Goal: Transaction & Acquisition: Purchase product/service

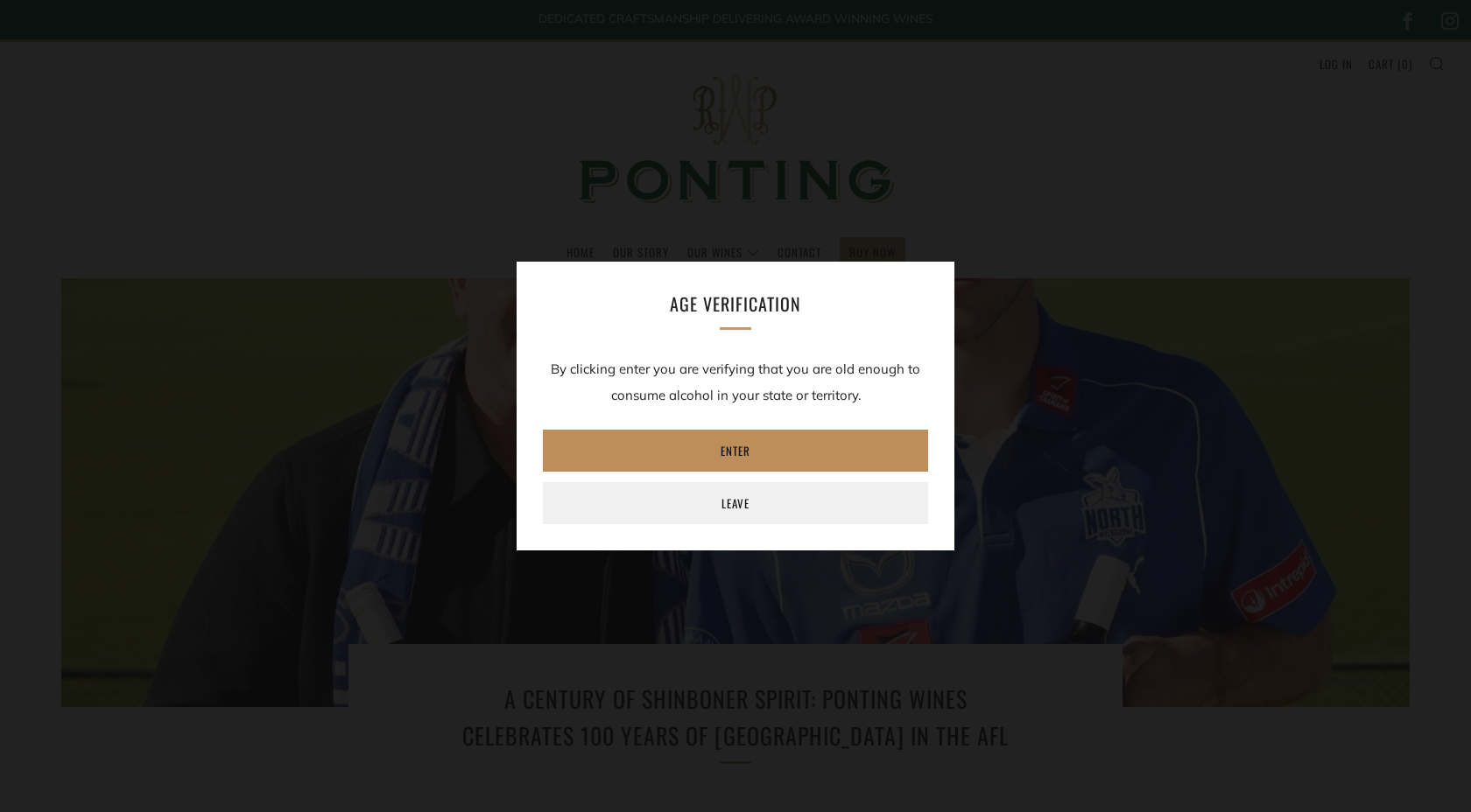
click at [874, 437] on link "Enter" at bounding box center [735, 450] width 385 height 42
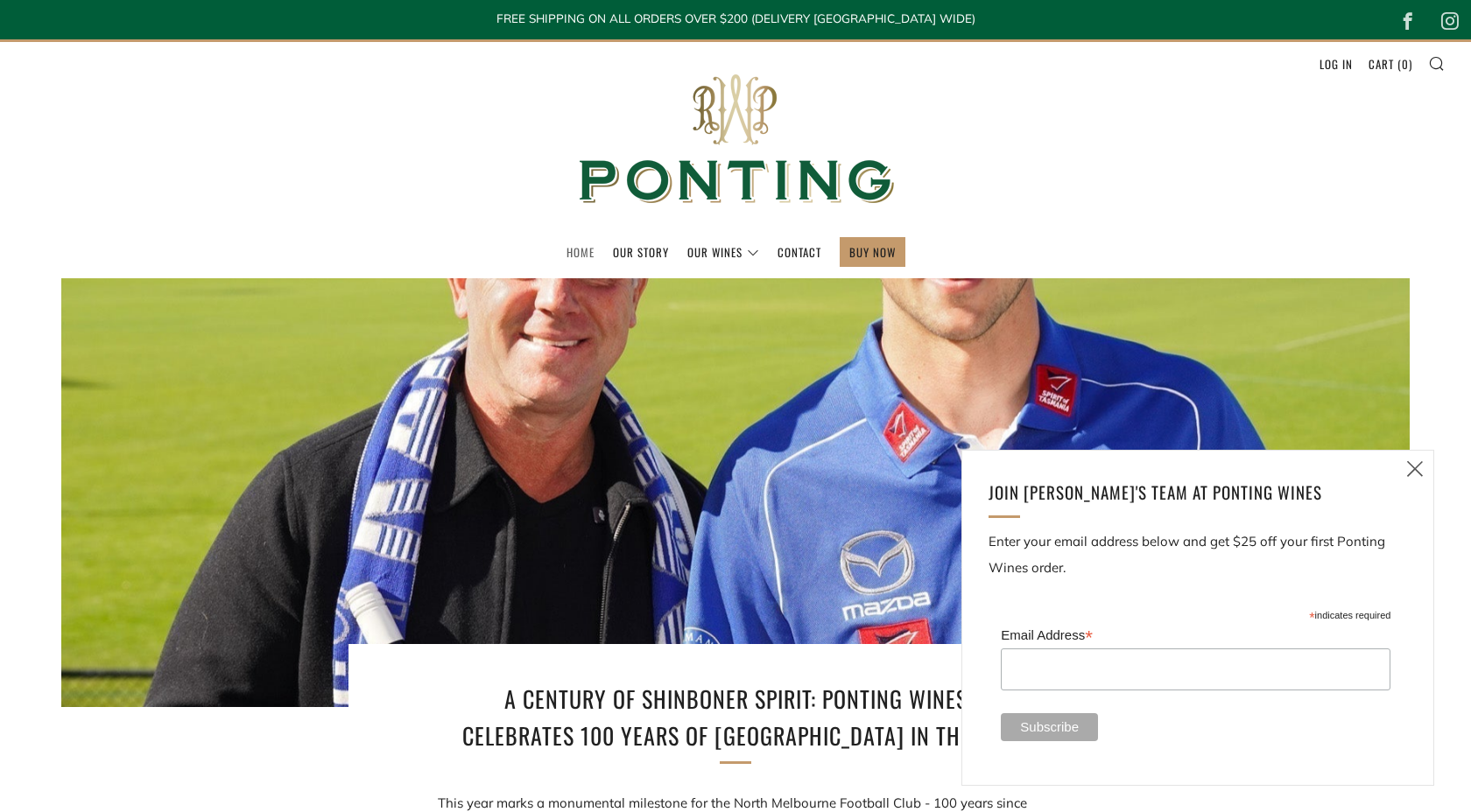
click at [576, 257] on link "Home" at bounding box center [580, 251] width 28 height 28
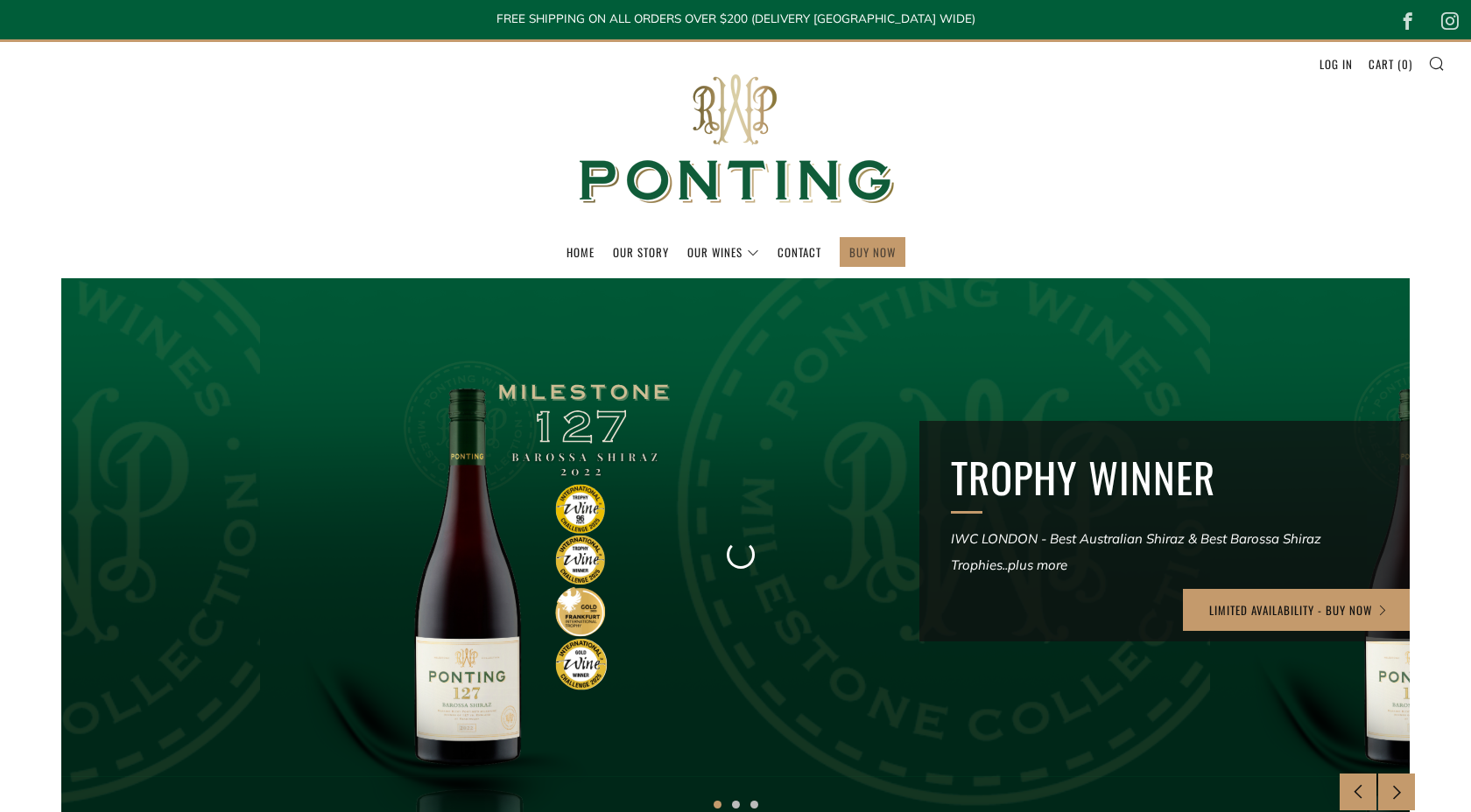
click at [879, 245] on link "BUY NOW" at bounding box center [872, 251] width 47 height 28
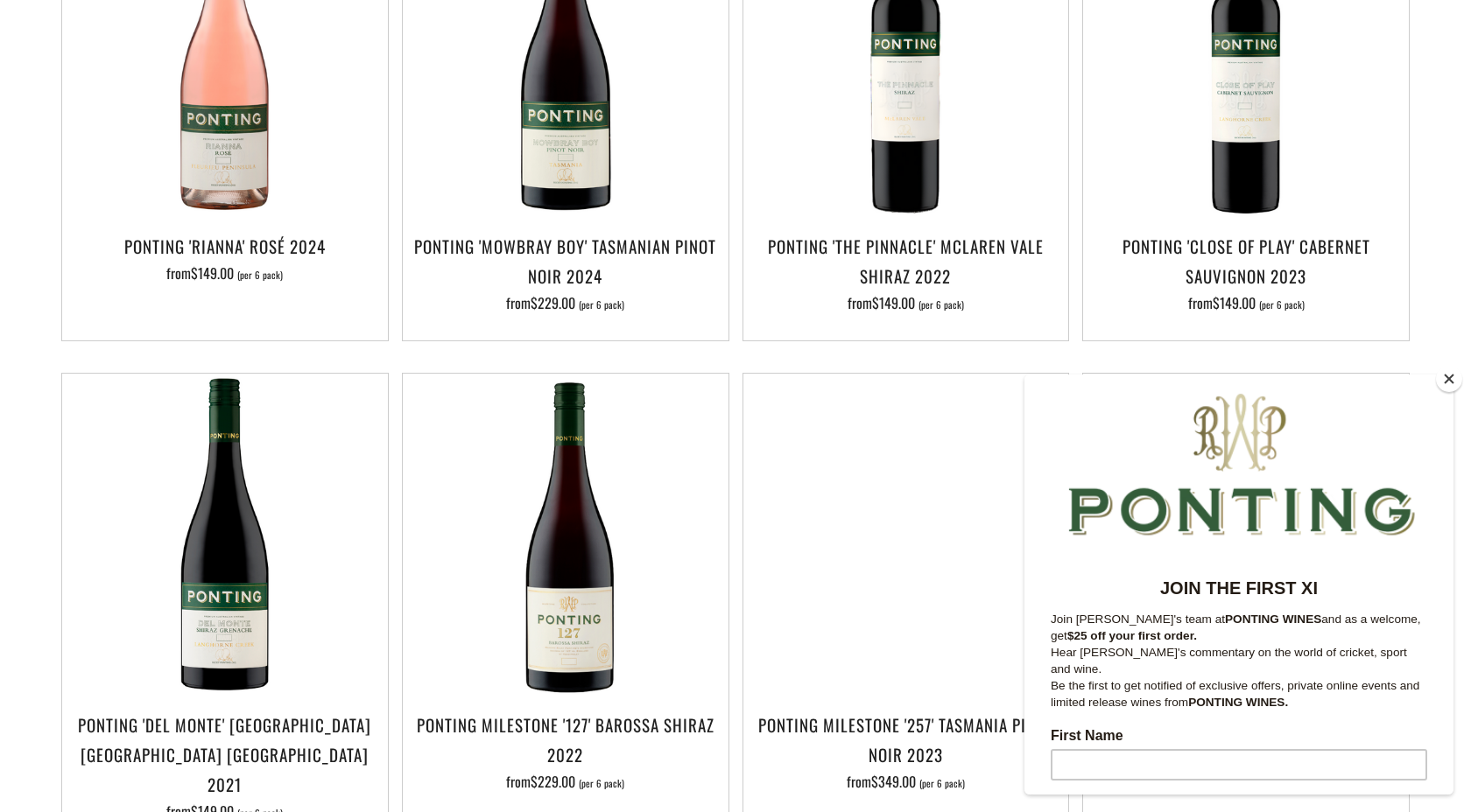
scroll to position [2, 0]
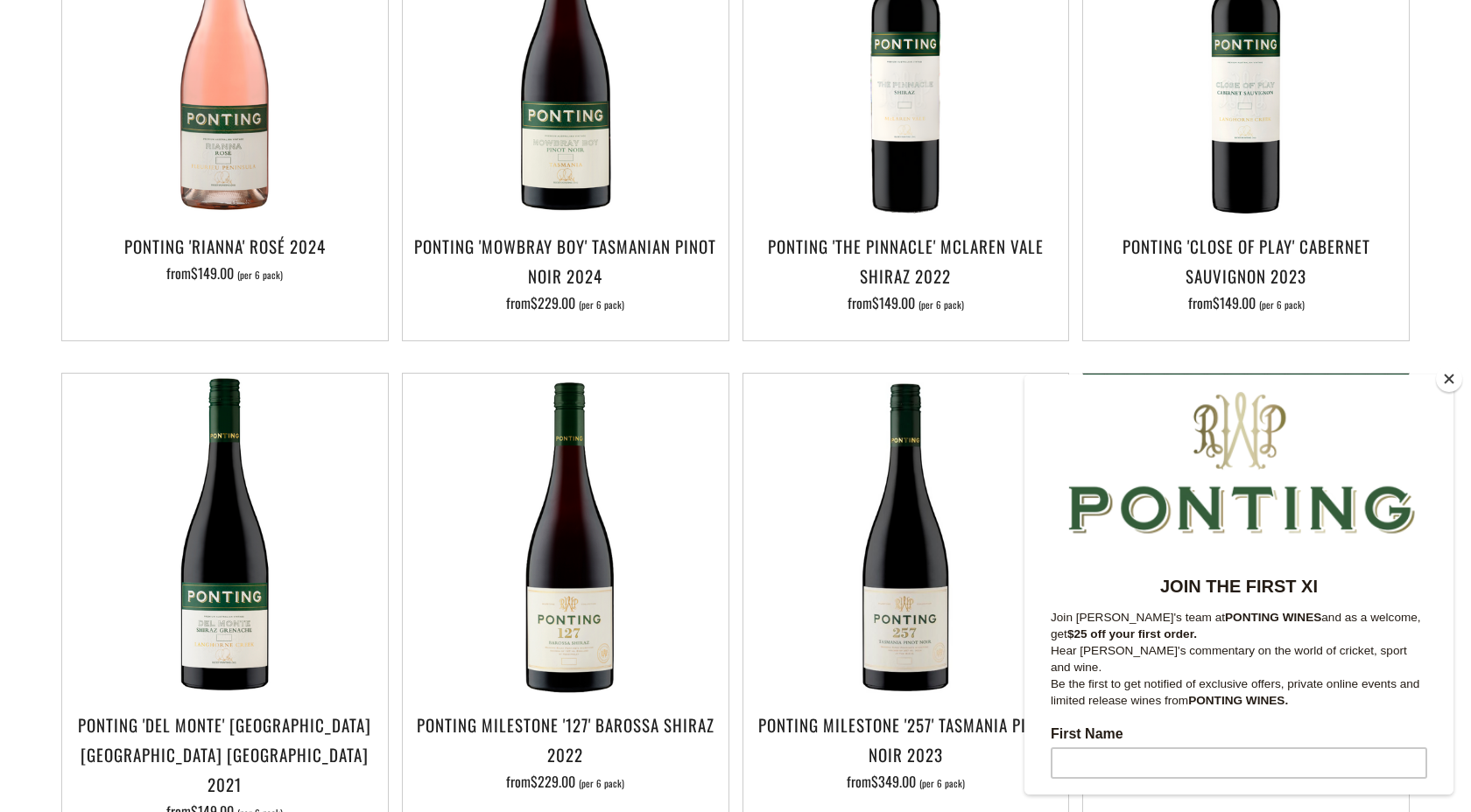
click at [1455, 383] on button "Close" at bounding box center [1449, 378] width 26 height 26
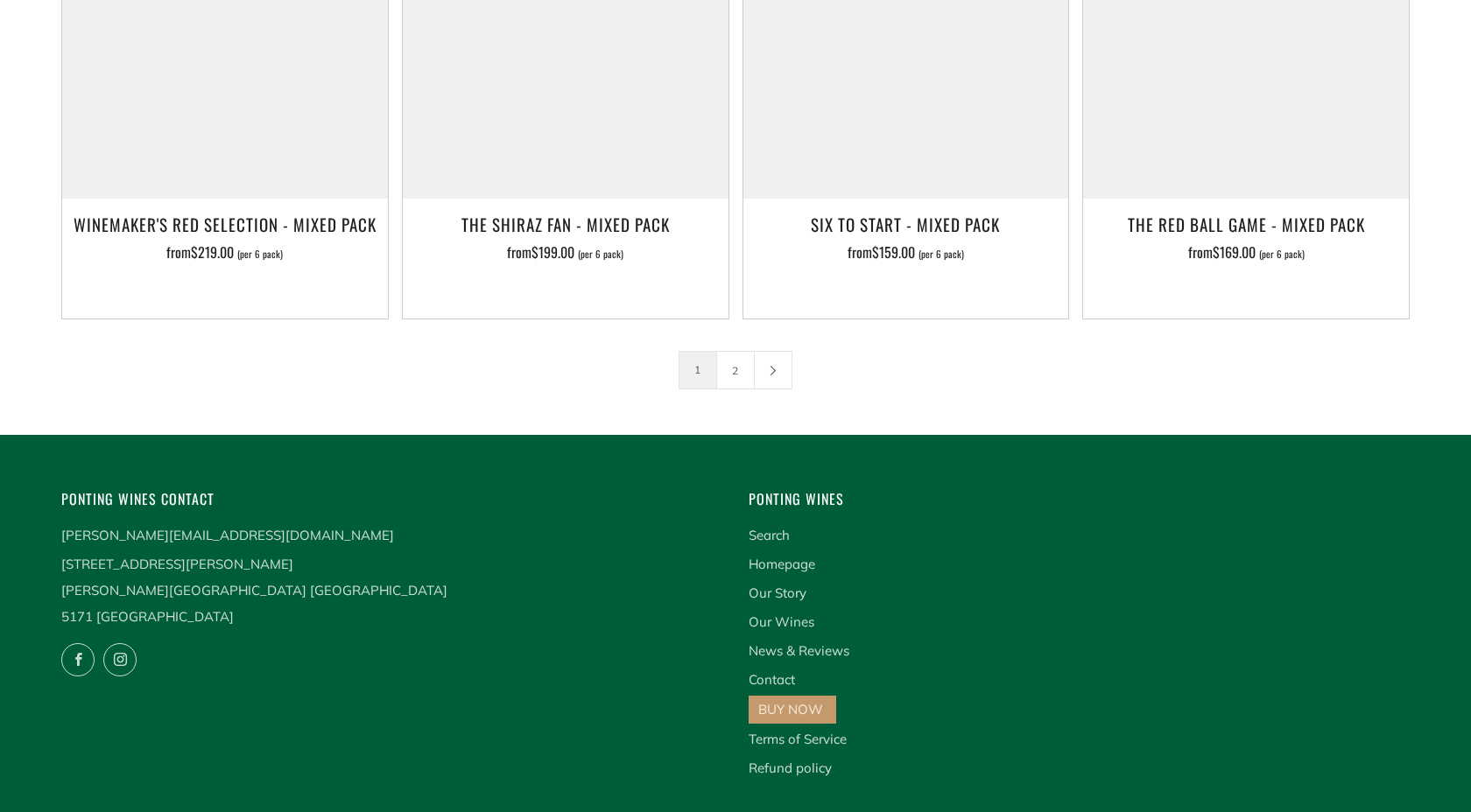
scroll to position [3029, 0]
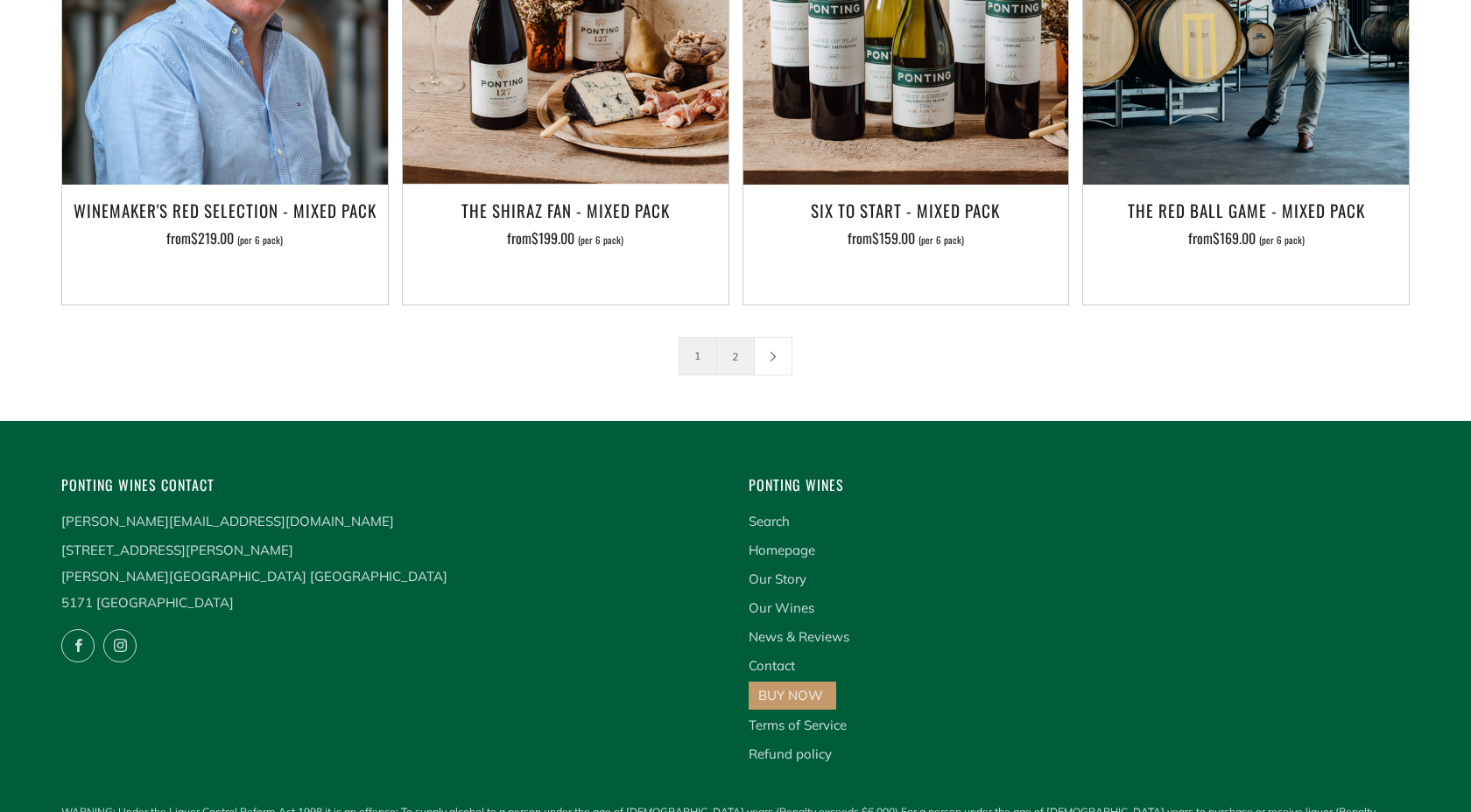
click at [731, 338] on link "2" at bounding box center [736, 356] width 37 height 37
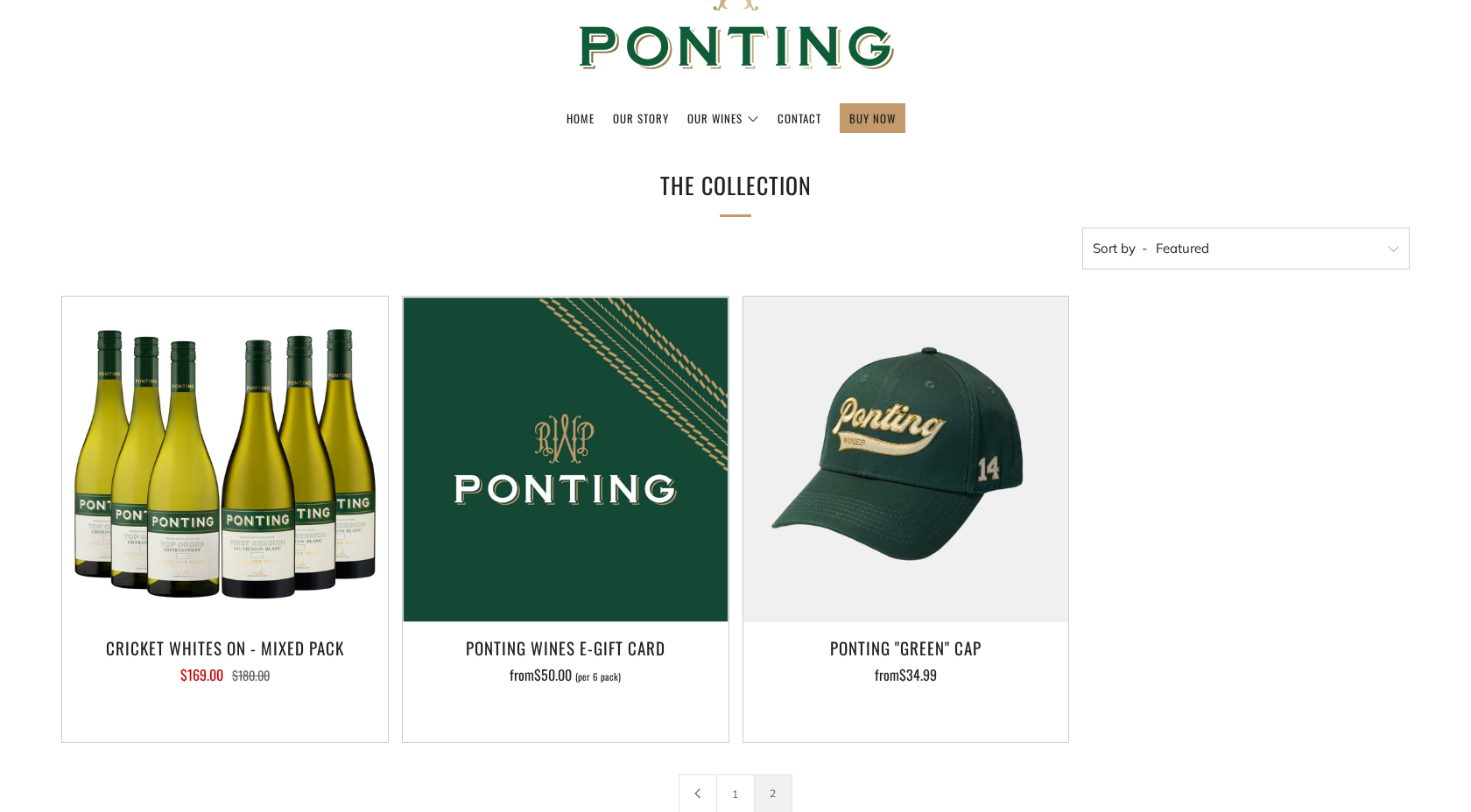
scroll to position [316, 0]
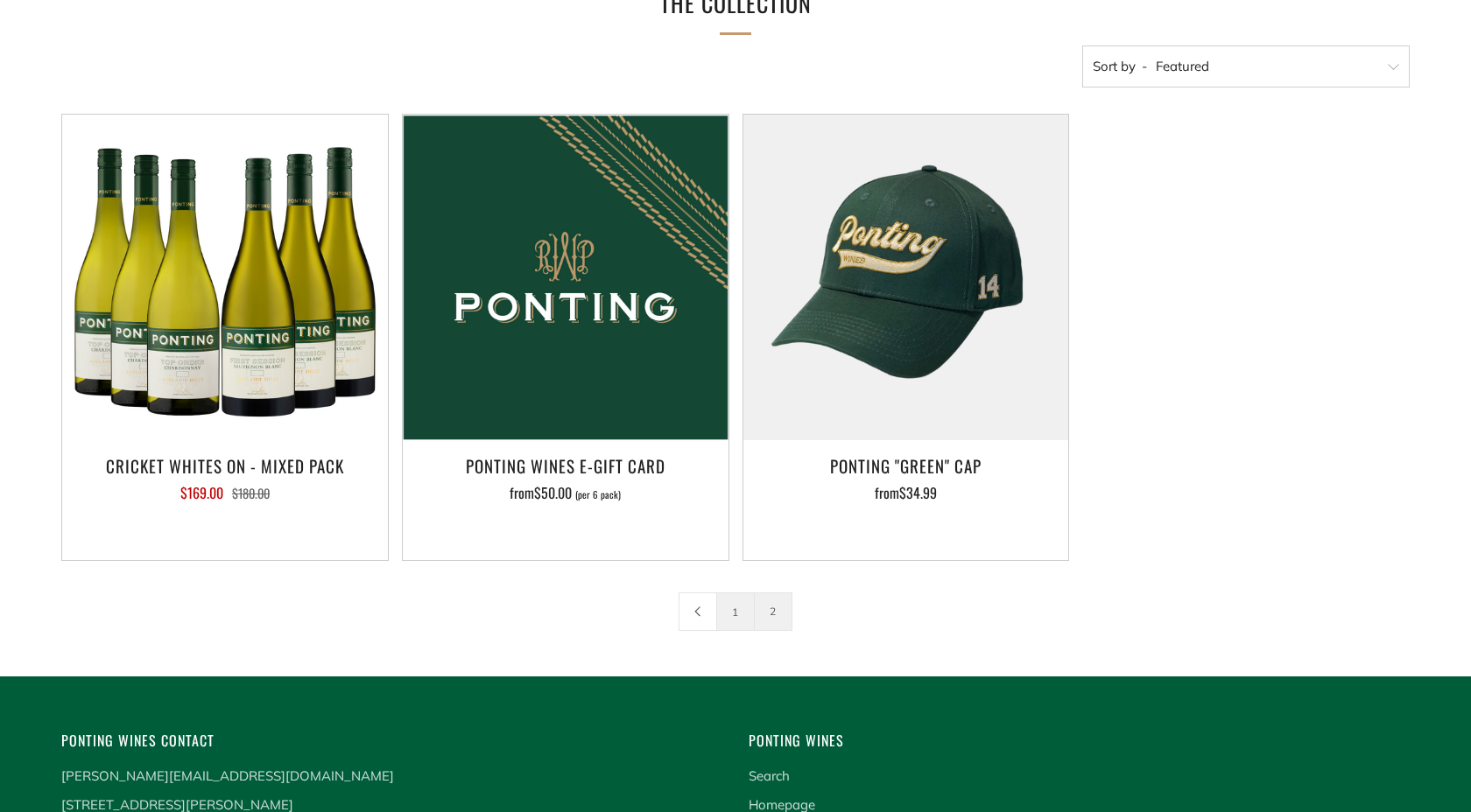
click at [735, 605] on link "1" at bounding box center [736, 612] width 37 height 37
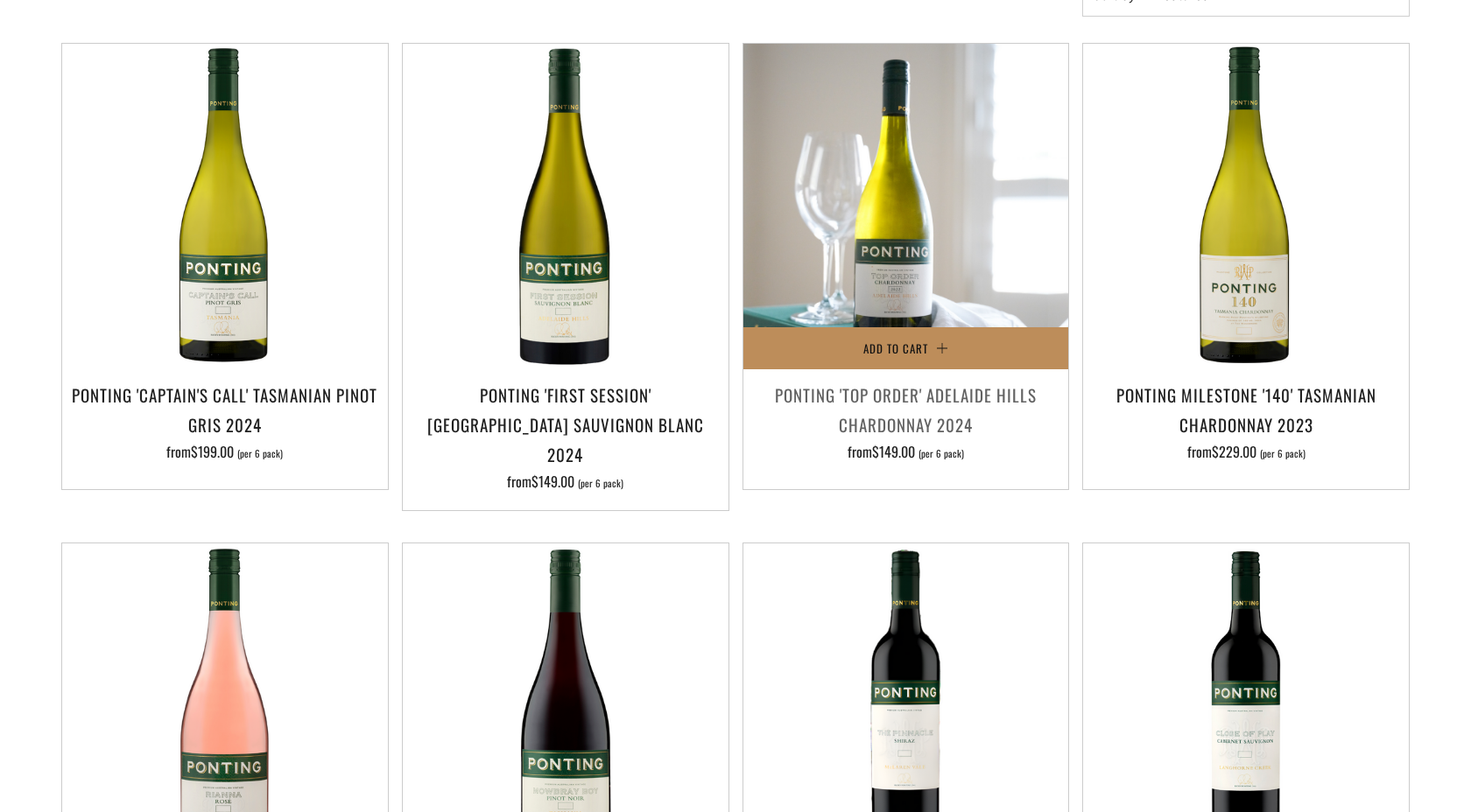
click at [854, 355] on button "Add to Cart" at bounding box center [906, 347] width 326 height 42
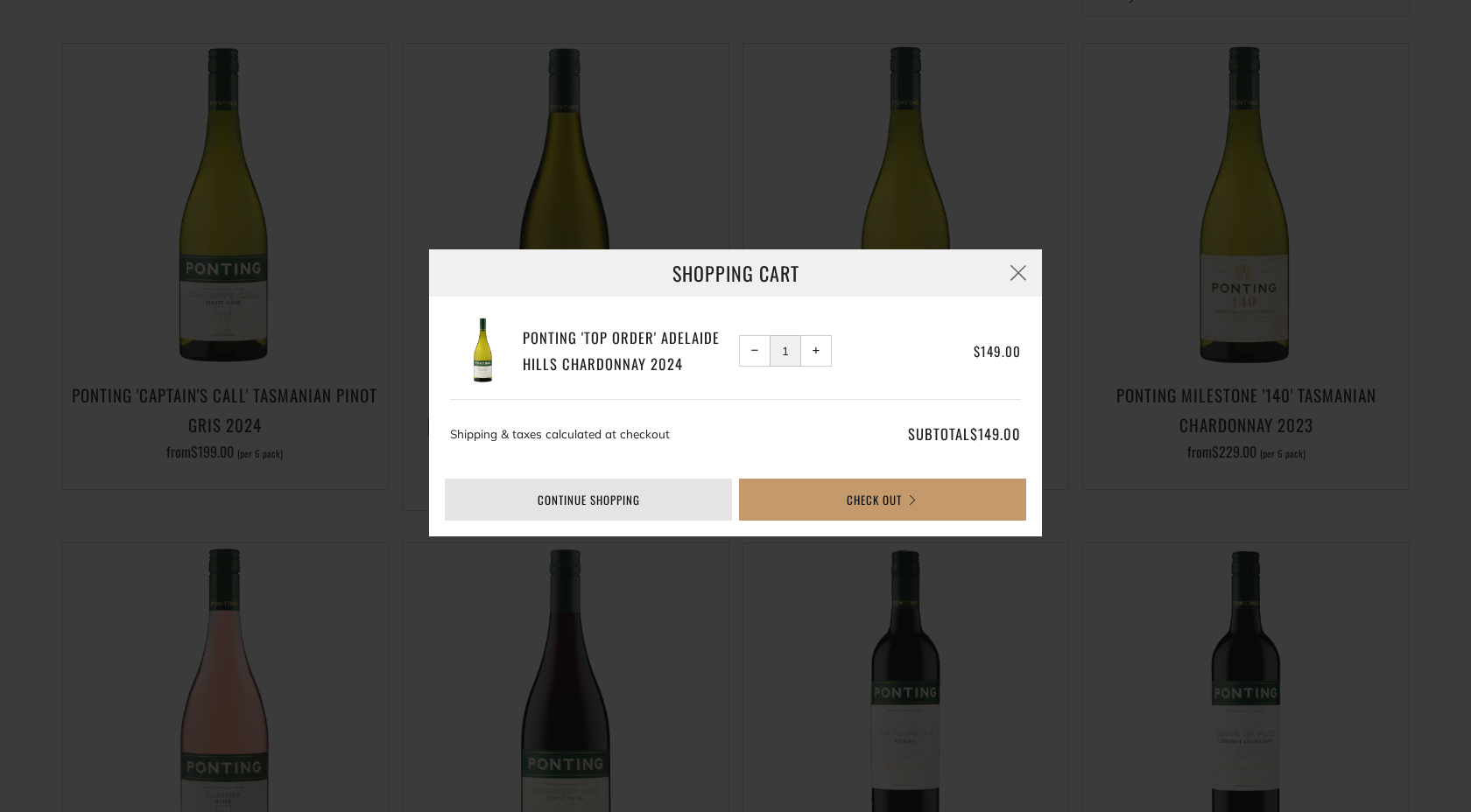
click at [654, 494] on link "Continue shopping" at bounding box center [588, 500] width 287 height 42
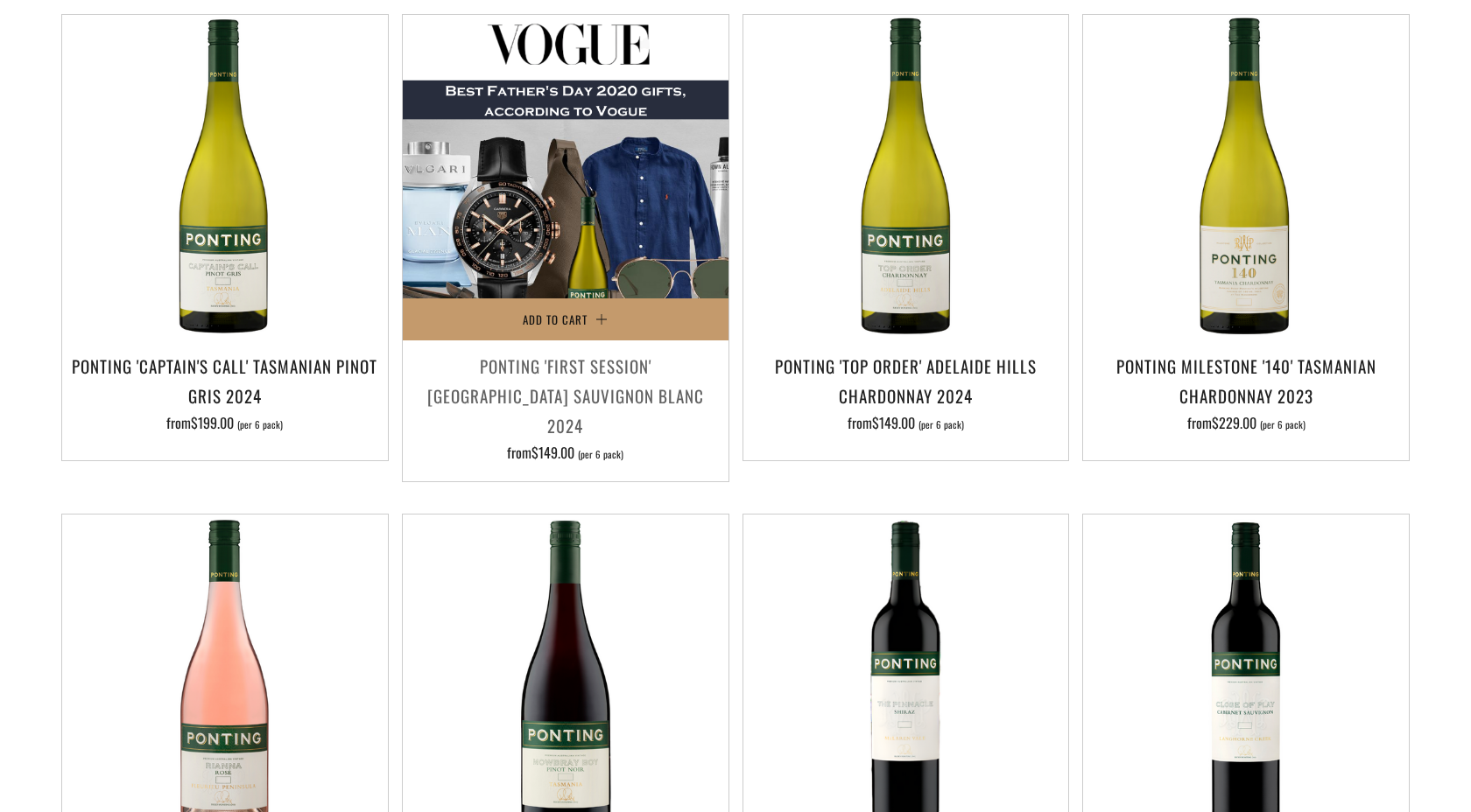
scroll to position [637, 0]
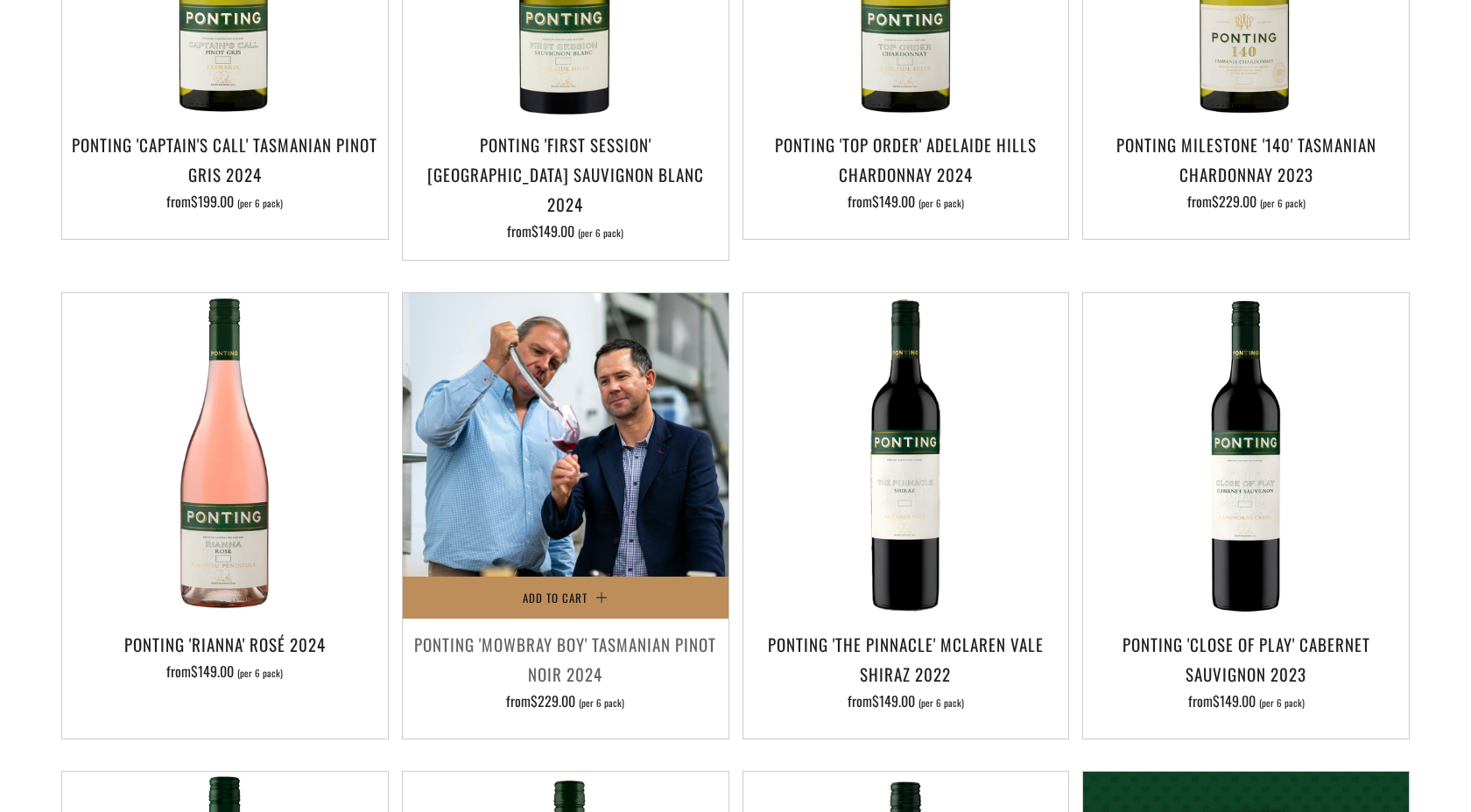
click at [559, 589] on span "Add to Cart" at bounding box center [555, 598] width 65 height 17
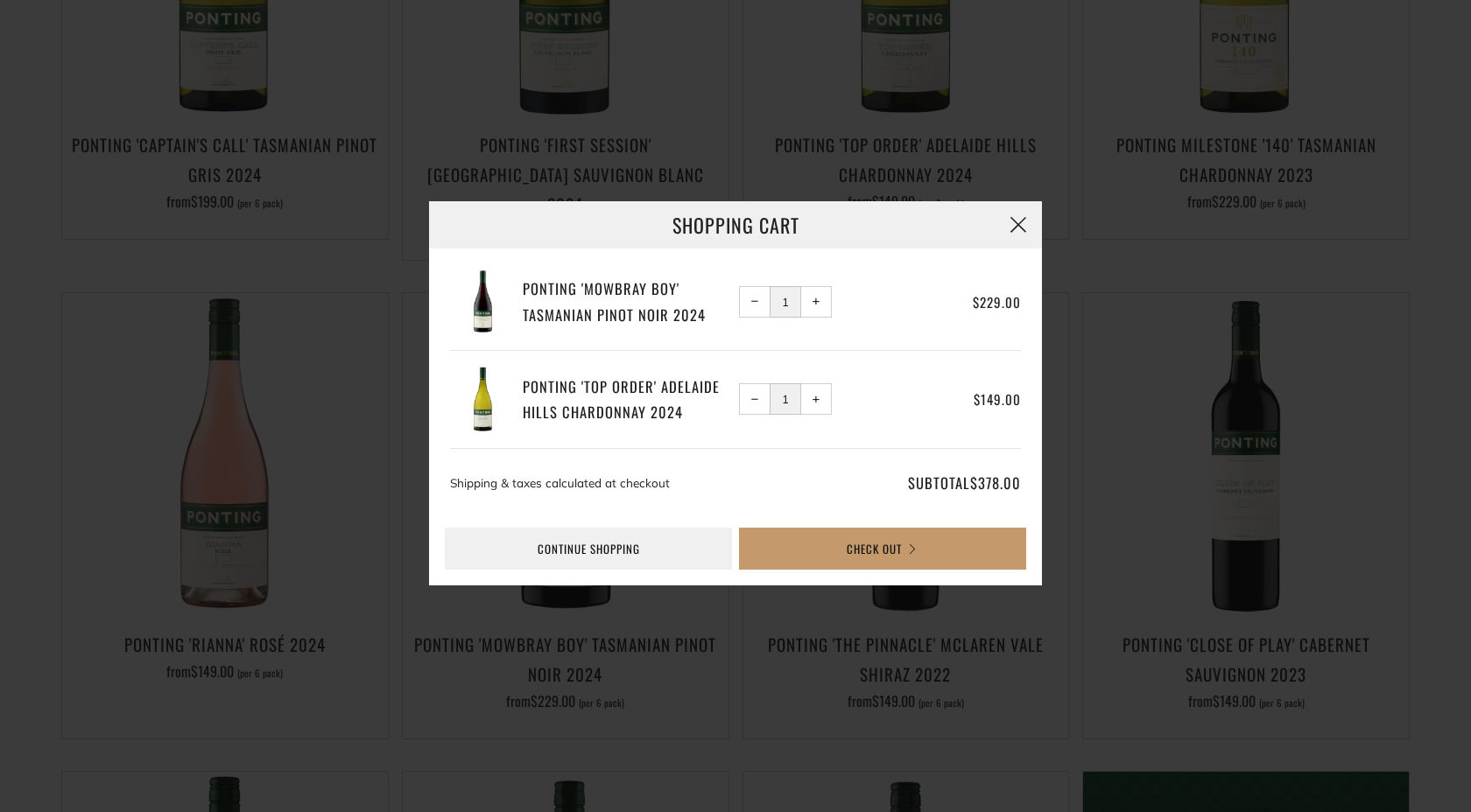
click at [1027, 224] on button "button" at bounding box center [1018, 225] width 48 height 48
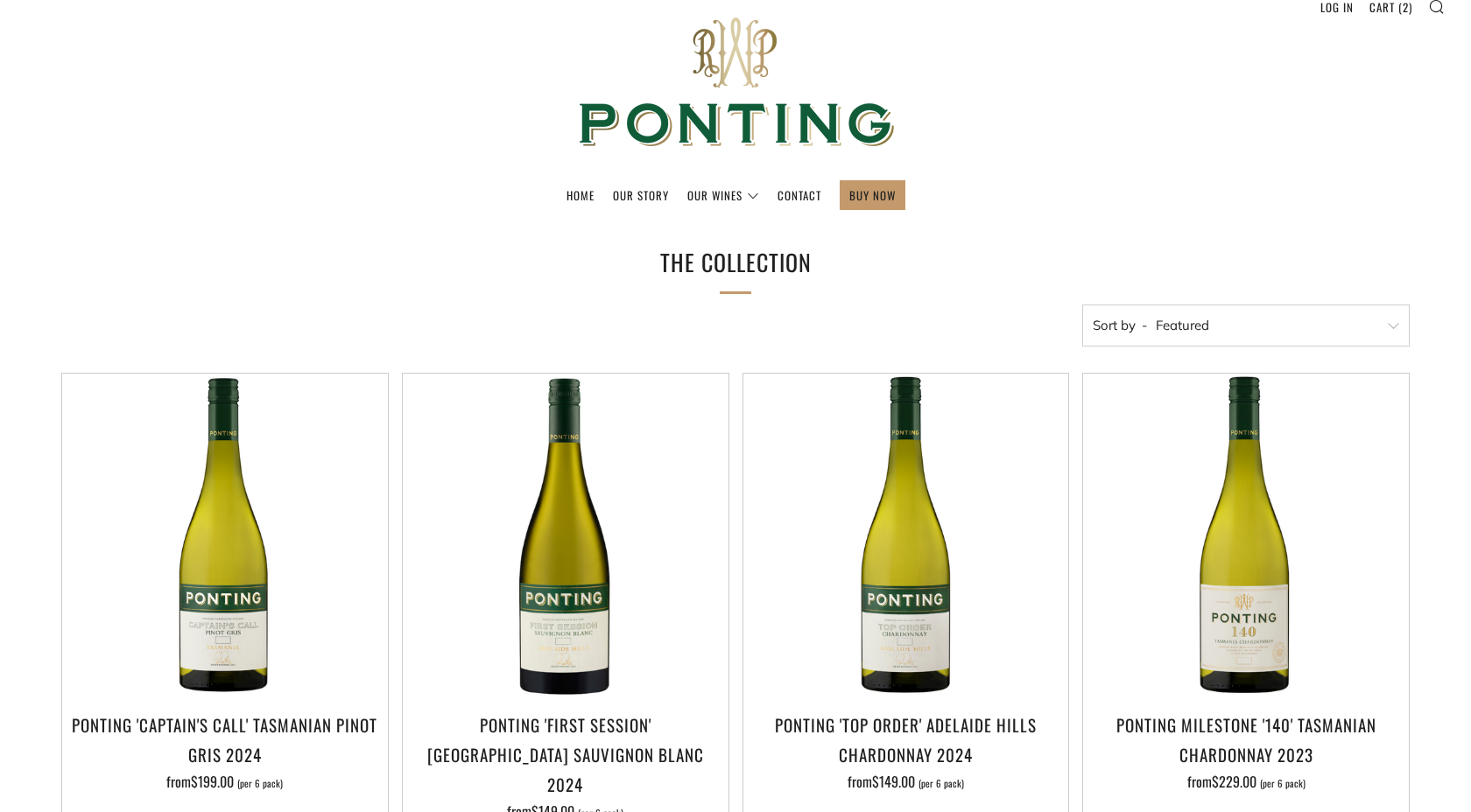
scroll to position [0, 0]
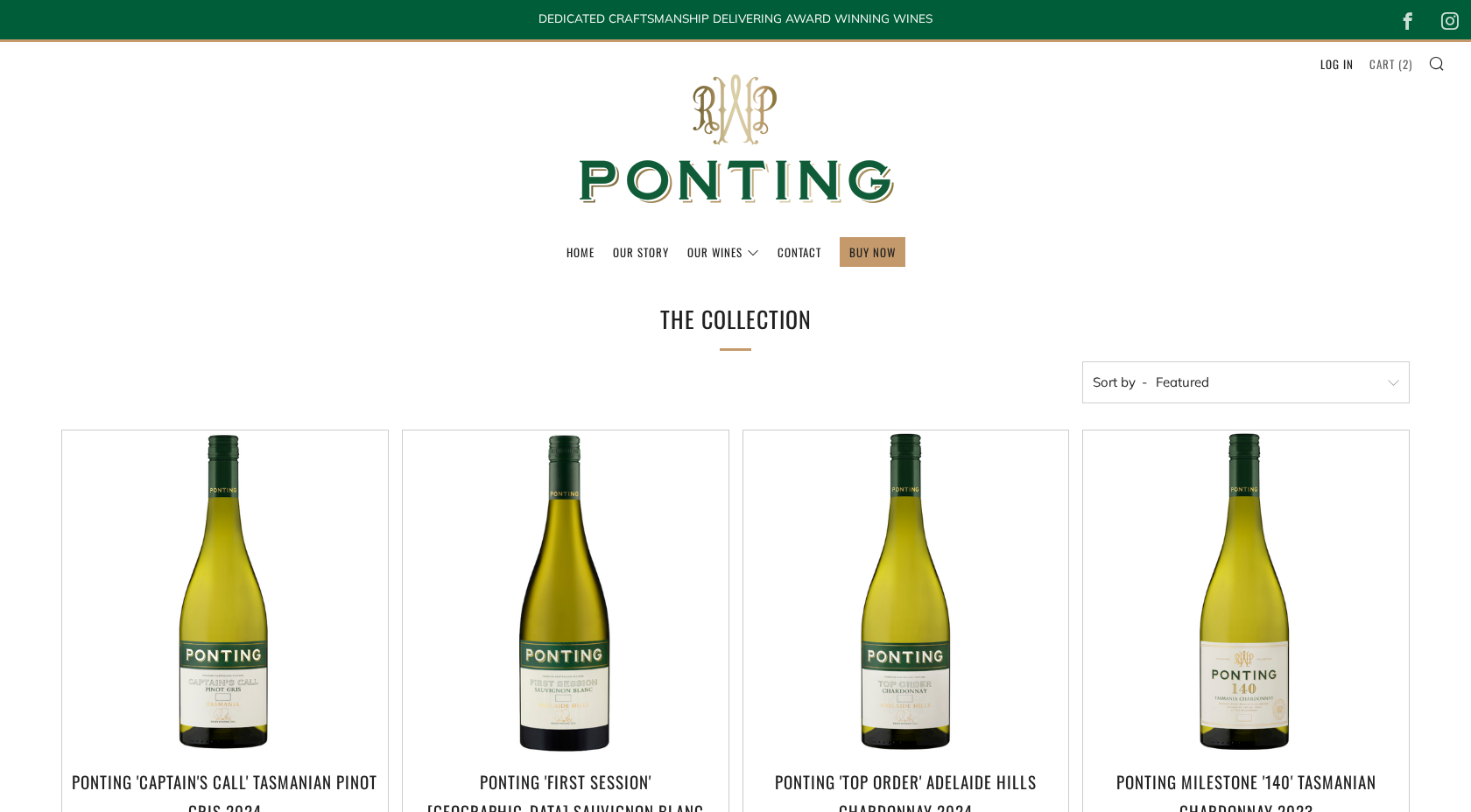
click at [1403, 58] on span "2" at bounding box center [1406, 64] width 6 height 17
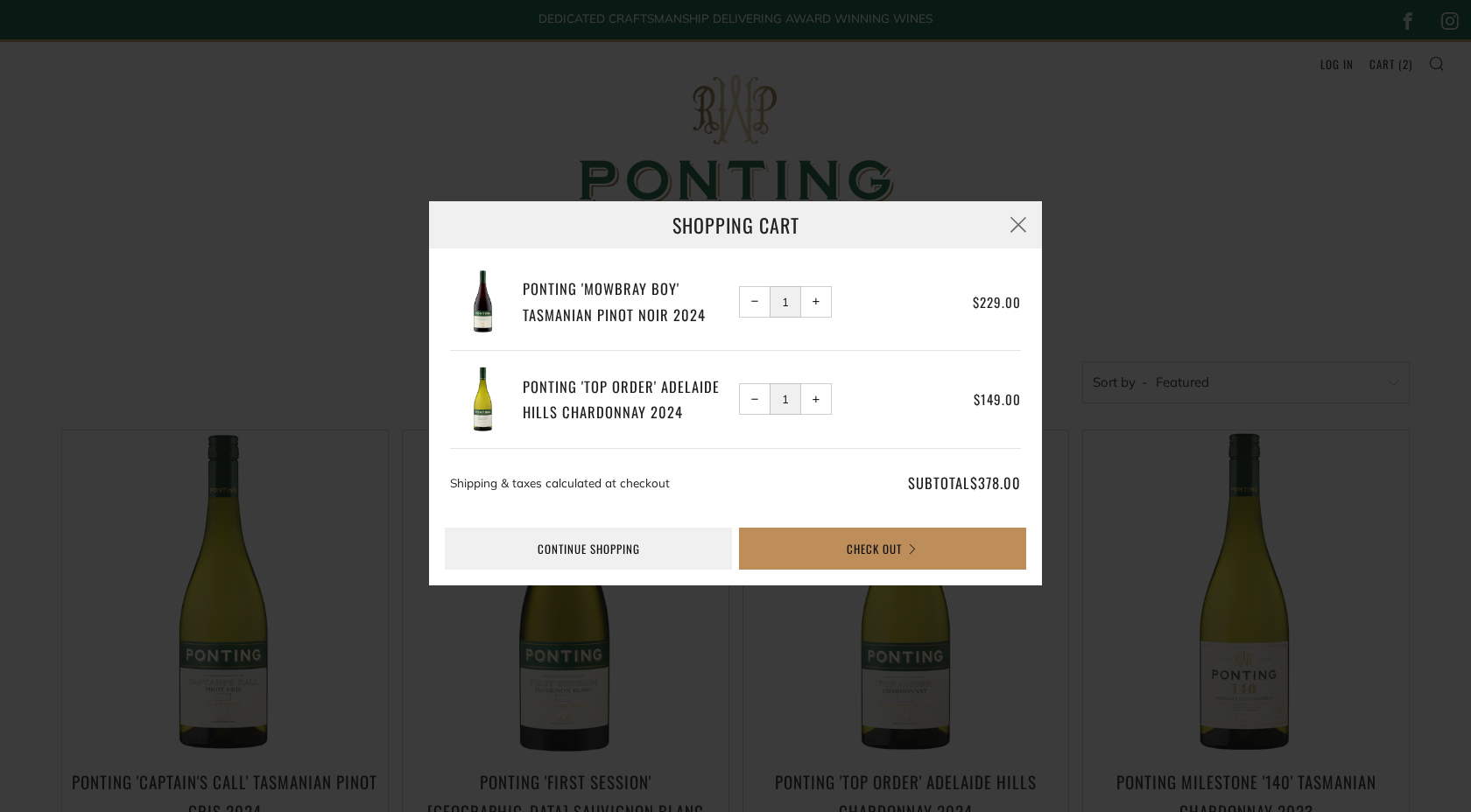
click at [892, 556] on button "Check Out" at bounding box center [883, 548] width 287 height 42
